Goal: Task Accomplishment & Management: Manage account settings

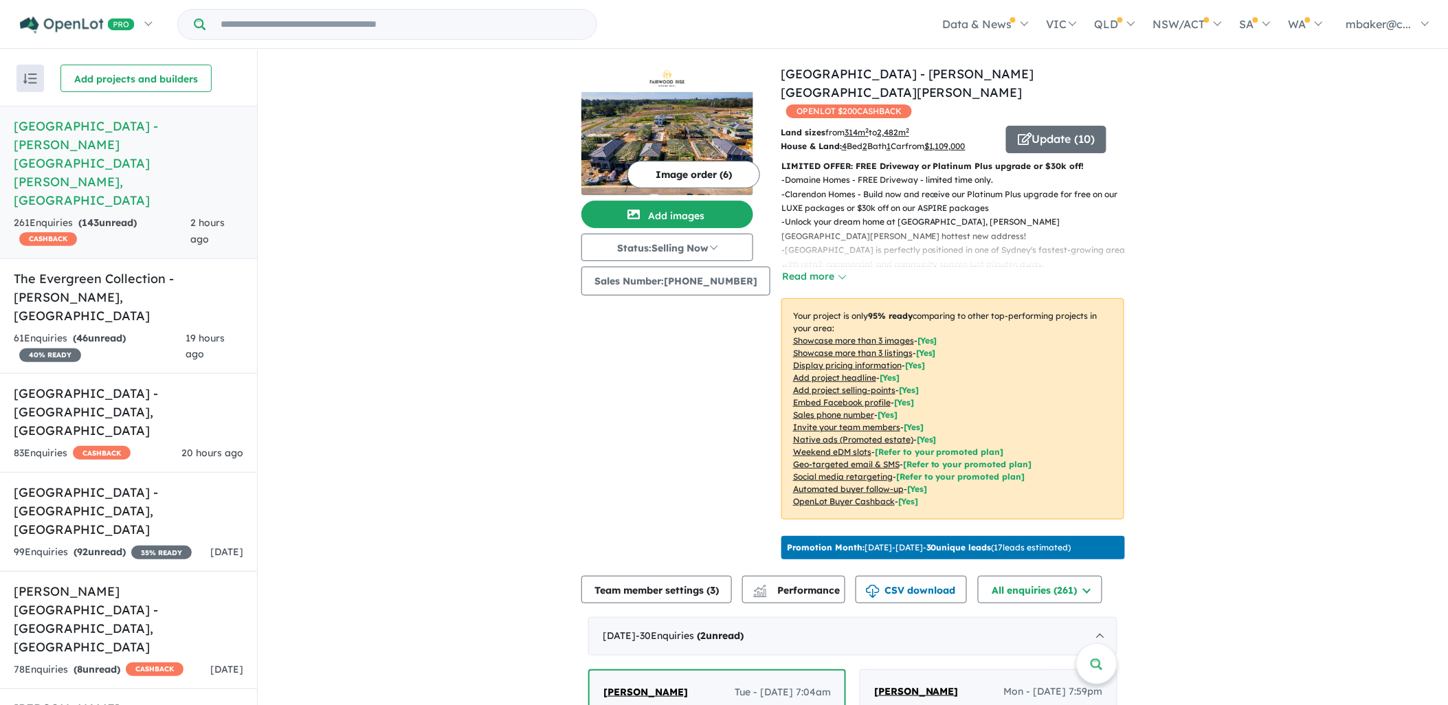
scroll to position [381, 0]
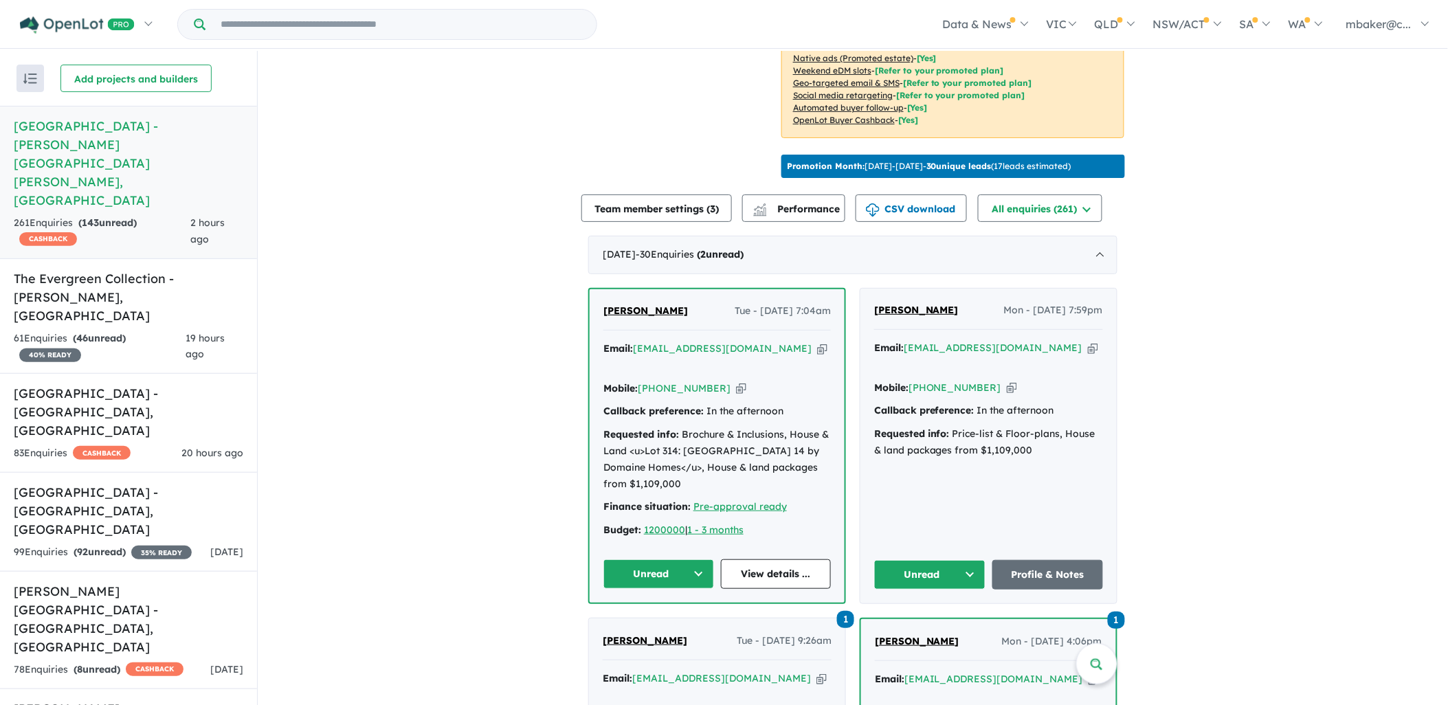
click at [908, 304] on span "[PERSON_NAME]" at bounding box center [916, 310] width 85 height 12
click at [683, 304] on span "[PERSON_NAME]" at bounding box center [645, 310] width 85 height 12
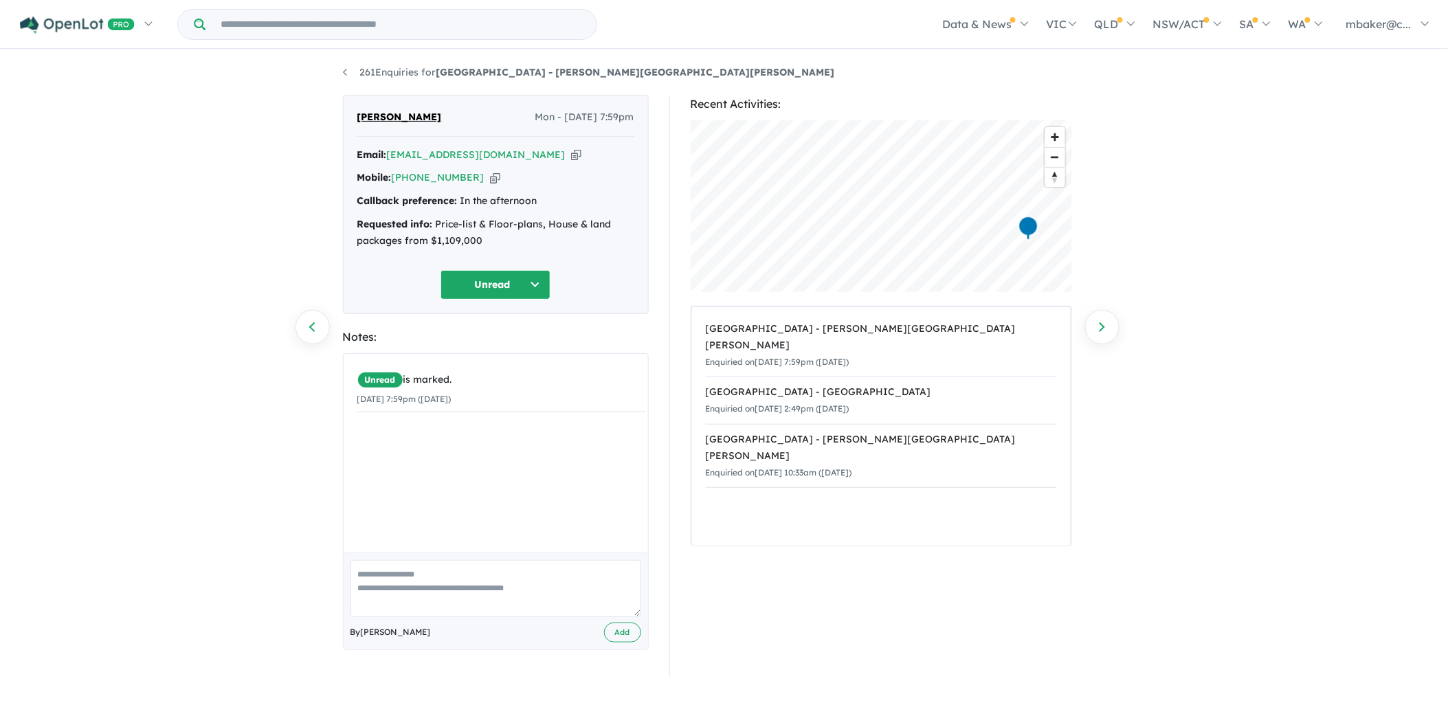
click at [571, 153] on icon "button" at bounding box center [576, 155] width 10 height 14
click at [490, 181] on icon "button" at bounding box center [495, 177] width 10 height 14
drag, startPoint x: 487, startPoint y: 238, endPoint x: 359, endPoint y: 216, distance: 129.0
click at [359, 216] on div "Requested info: Price-list & Floor-plans, House & land packages from $1,109,000" at bounding box center [495, 232] width 277 height 33
copy div "Requested info: Price-list & Floor-plans, House & land packages from $1,109,000"
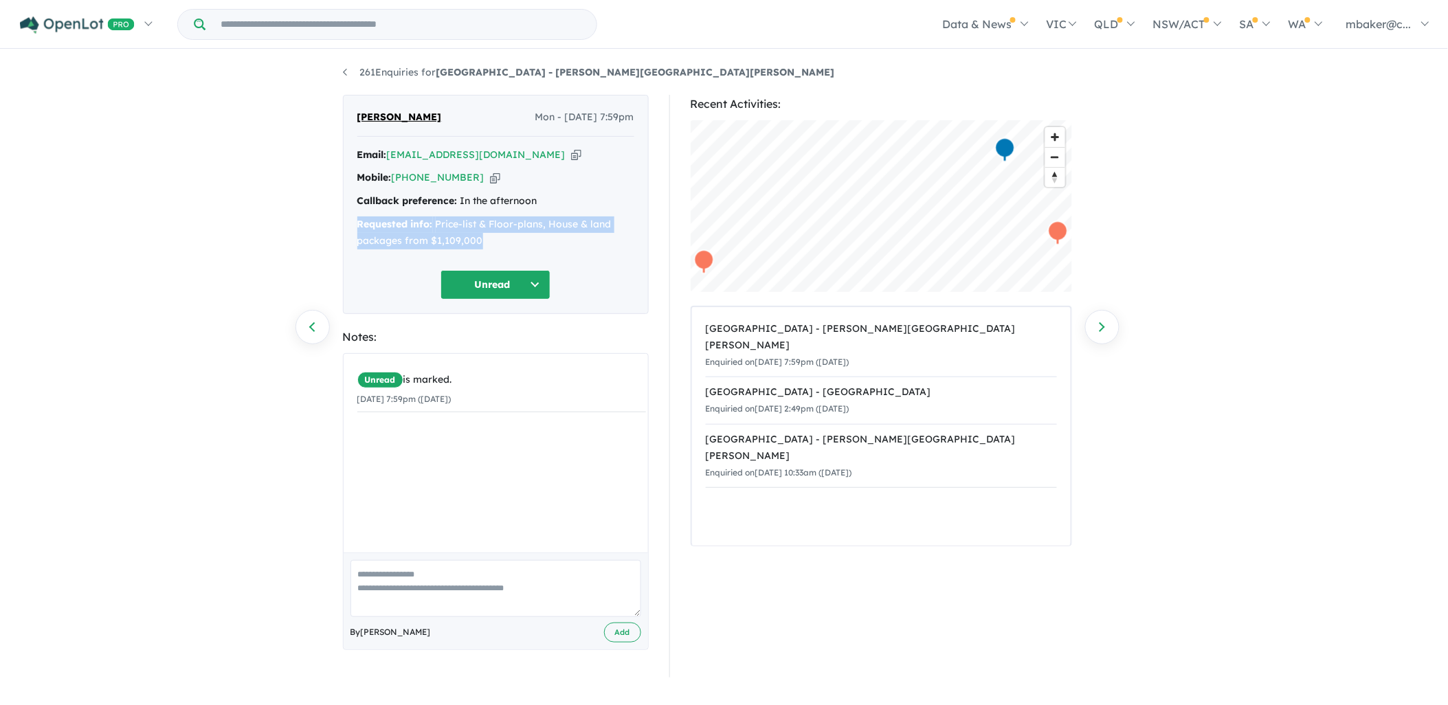
click at [491, 292] on button "Unread" at bounding box center [495, 285] width 110 height 30
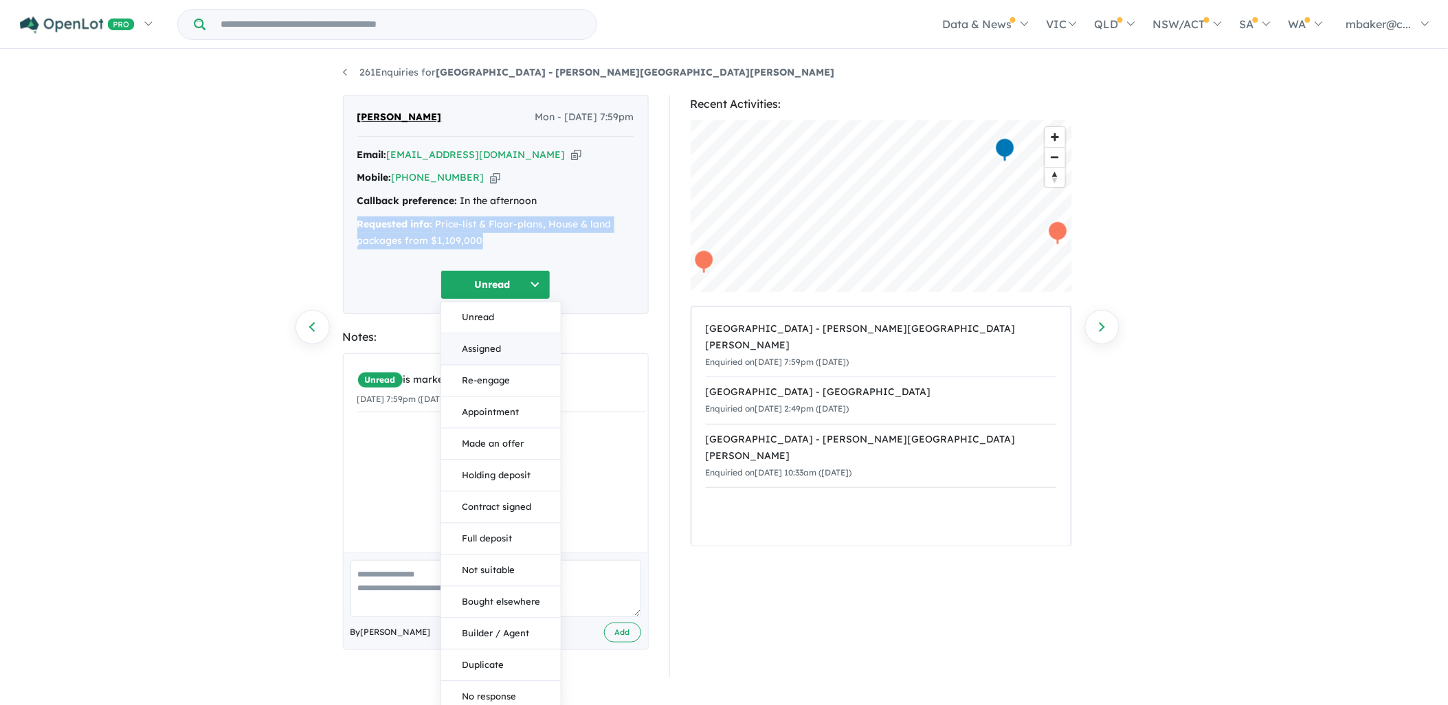
click at [500, 347] on button "Assigned" at bounding box center [501, 349] width 120 height 32
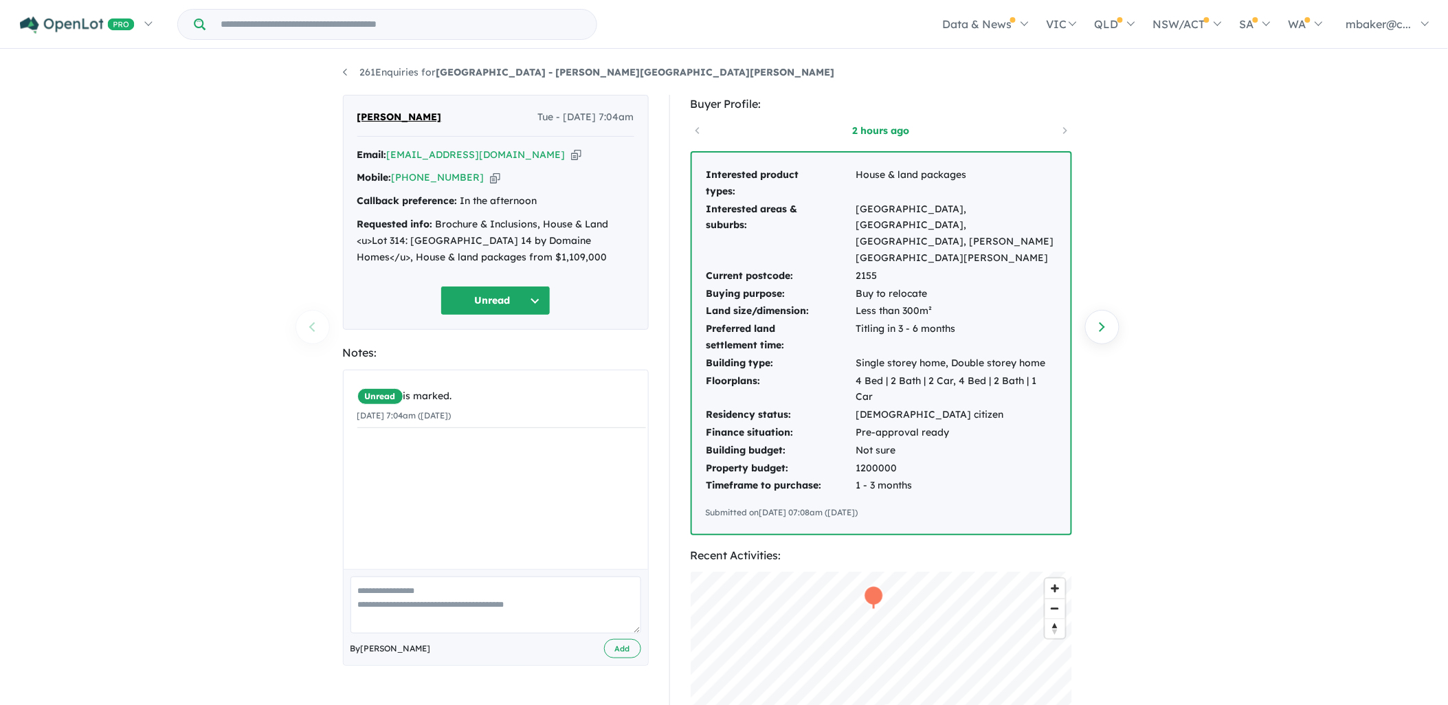
click at [571, 155] on icon "button" at bounding box center [576, 155] width 10 height 14
drag, startPoint x: 513, startPoint y: 258, endPoint x: 359, endPoint y: 218, distance: 159.7
click at [359, 218] on div "Requested info: Brochure & Inclusions, House & Land <u>Lot 314: Geneva 14 by Do…" at bounding box center [495, 240] width 277 height 49
copy div "Requested info: Brochure & Inclusions, House & Land <u>Lot 314: Geneva 14 by Do…"
click at [482, 290] on button "Unread" at bounding box center [495, 301] width 110 height 30
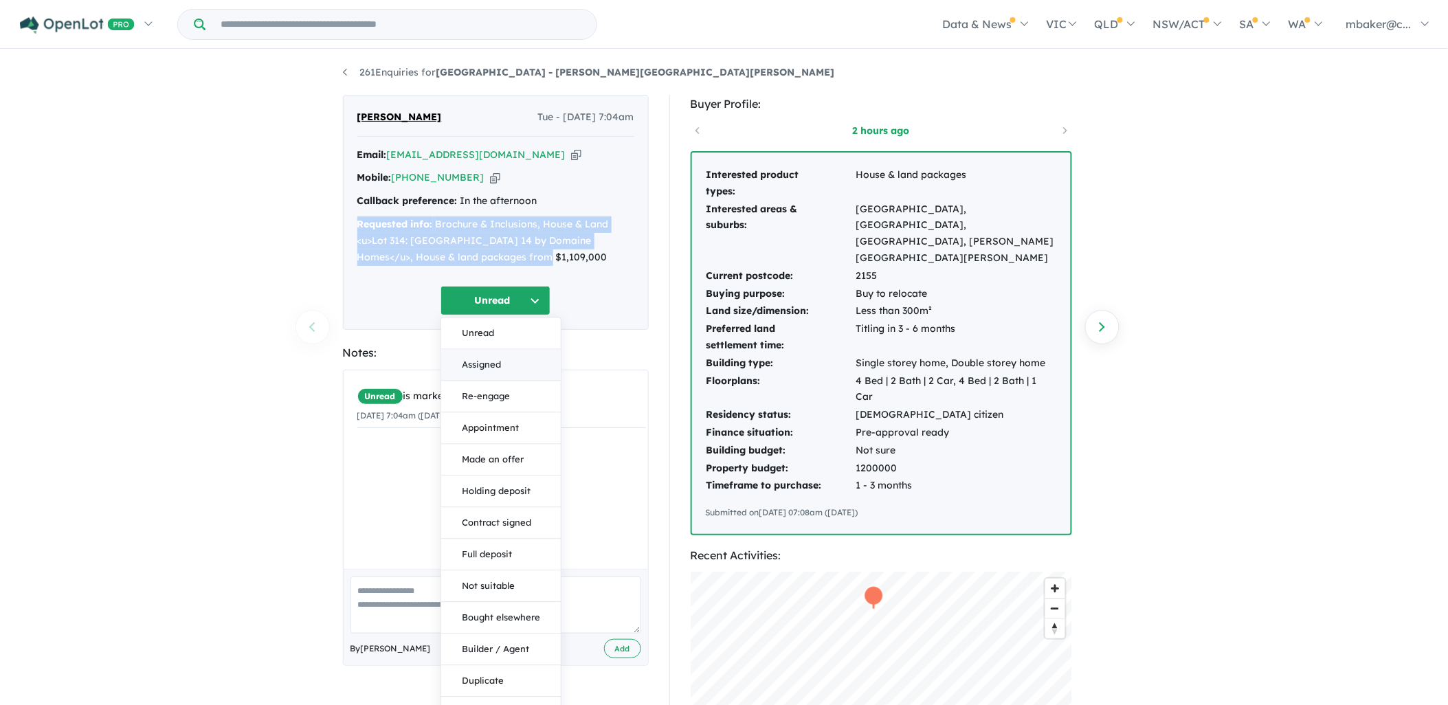
click at [487, 373] on button "Assigned" at bounding box center [501, 366] width 120 height 32
